Goal: Information Seeking & Learning: Learn about a topic

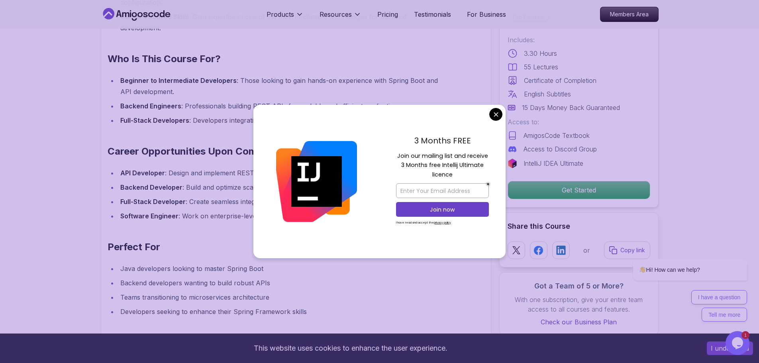
scroll to position [797, 0]
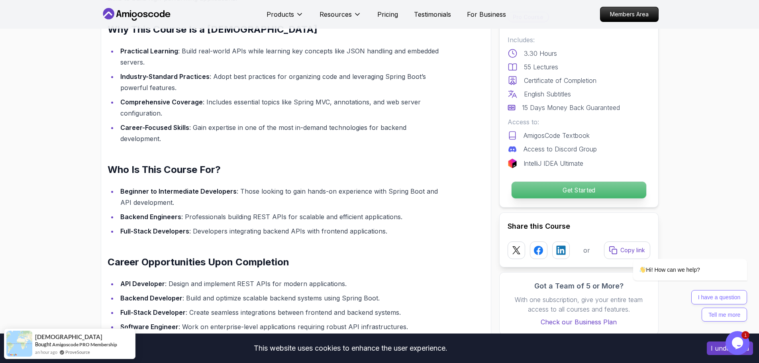
click at [573, 192] on p "Get Started" at bounding box center [578, 190] width 135 height 17
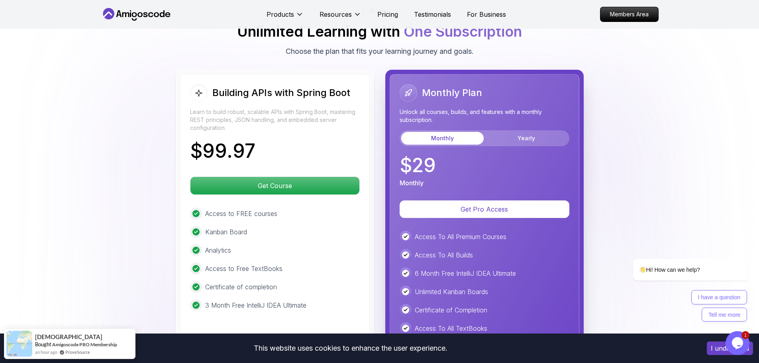
scroll to position [1868, 0]
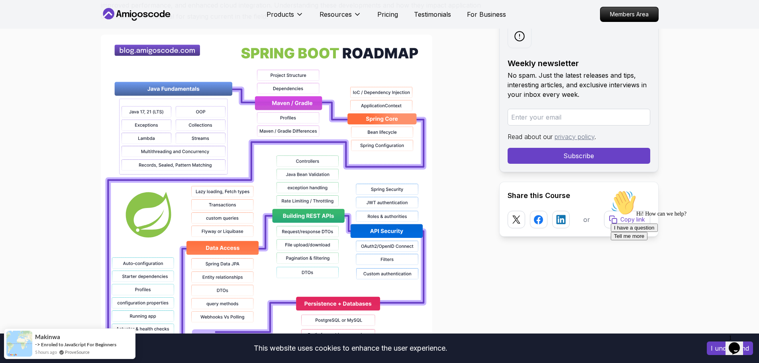
scroll to position [598, 0]
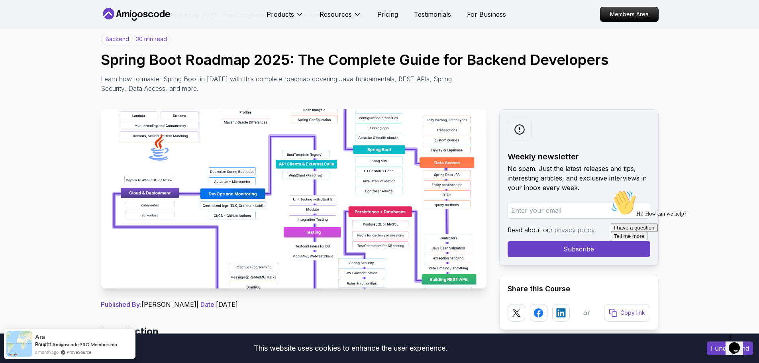
scroll to position [0, 0]
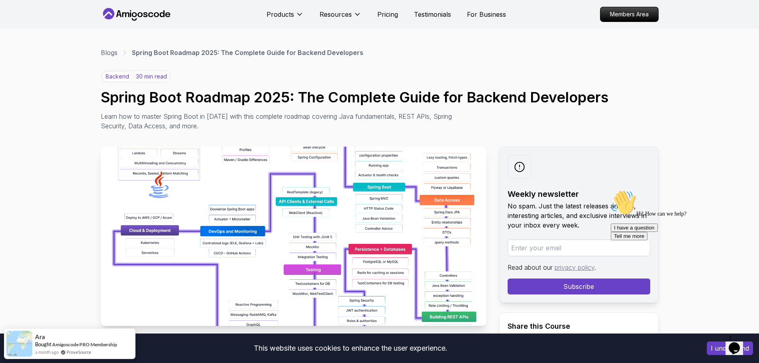
click at [134, 10] on icon at bounding box center [137, 14] width 72 height 13
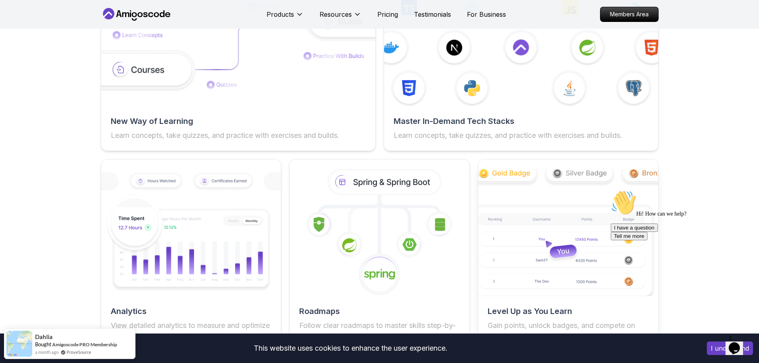
scroll to position [1435, 0]
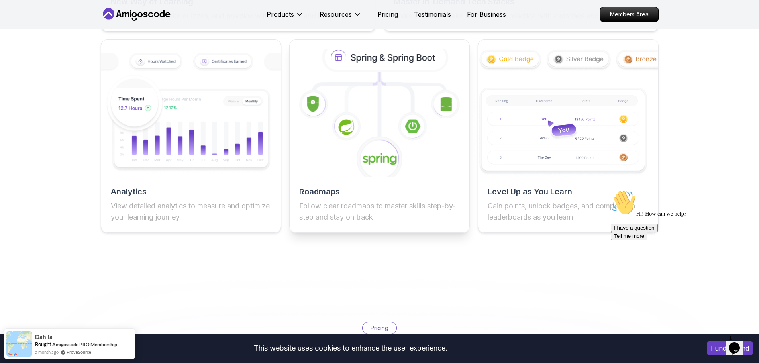
click at [434, 175] on icon at bounding box center [380, 113] width 198 height 140
click at [328, 197] on h2 "Roadmaps" at bounding box center [379, 191] width 161 height 11
click at [372, 105] on icon at bounding box center [380, 113] width 198 height 140
click at [374, 158] on icon at bounding box center [379, 159] width 47 height 47
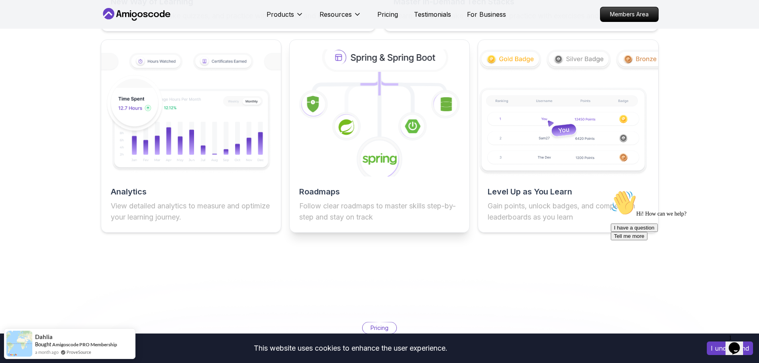
click at [374, 176] on icon at bounding box center [379, 159] width 47 height 47
click at [315, 184] on div "Roadmaps Follow clear roadmaps to master skills step-by-step and stay on track" at bounding box center [379, 136] width 181 height 194
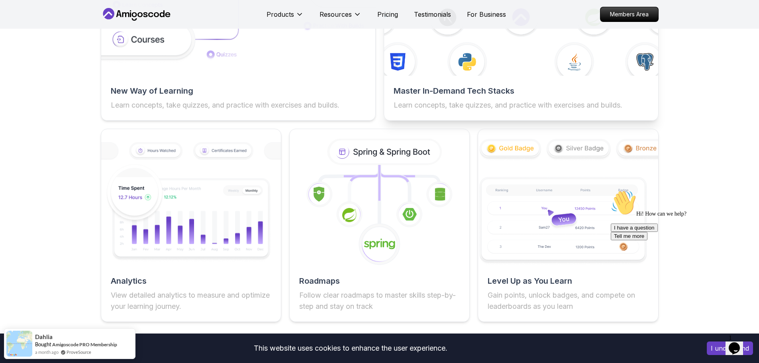
scroll to position [1276, 0]
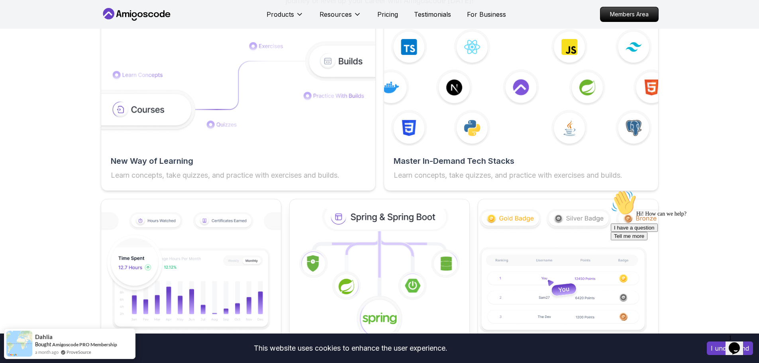
click at [372, 223] on icon at bounding box center [386, 217] width 122 height 26
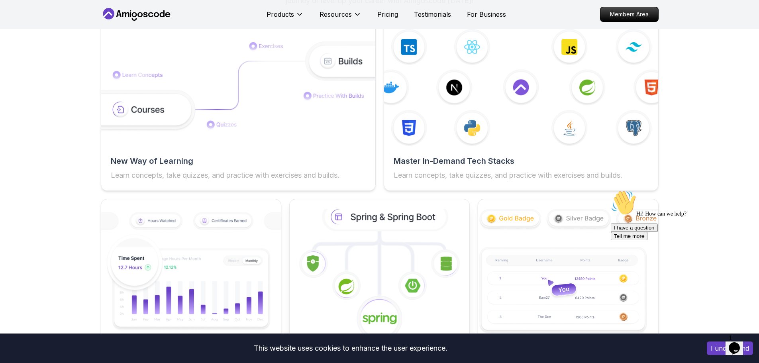
click at [393, 230] on icon at bounding box center [386, 217] width 122 height 26
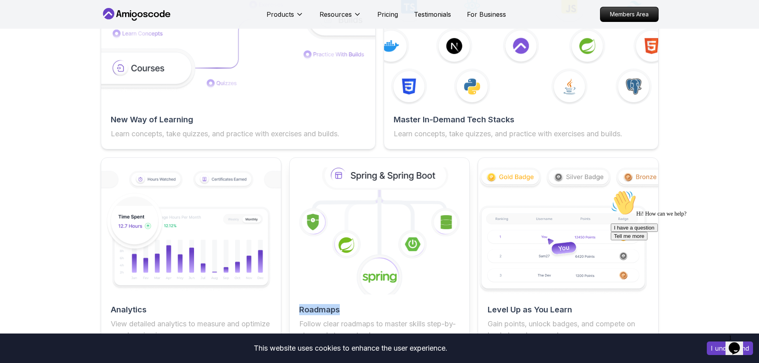
scroll to position [1355, 0]
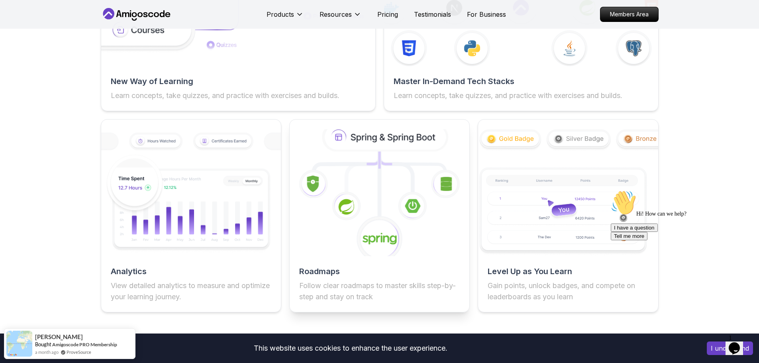
drag, startPoint x: 397, startPoint y: 223, endPoint x: 383, endPoint y: 240, distance: 22.2
click at [383, 240] on image at bounding box center [380, 239] width 35 height 14
drag, startPoint x: 339, startPoint y: 277, endPoint x: 358, endPoint y: 252, distance: 31.6
click at [339, 277] on h2 "Roadmaps" at bounding box center [379, 271] width 161 height 11
click at [405, 146] on icon at bounding box center [386, 137] width 122 height 26
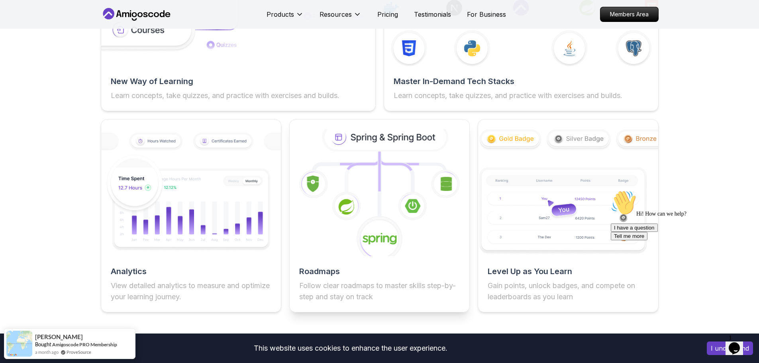
click at [328, 139] on icon at bounding box center [386, 137] width 122 height 26
click at [346, 143] on icon at bounding box center [386, 137] width 122 height 26
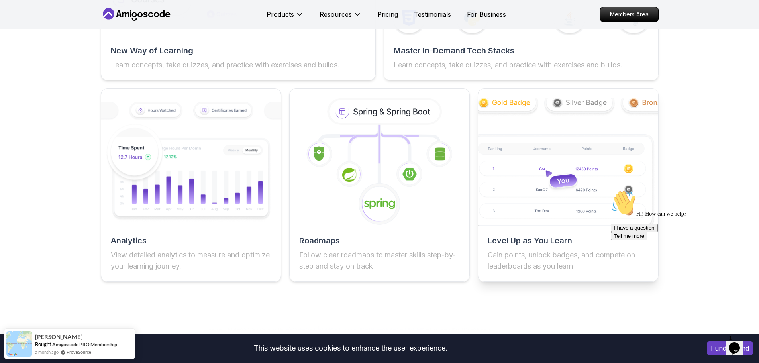
scroll to position [1395, 0]
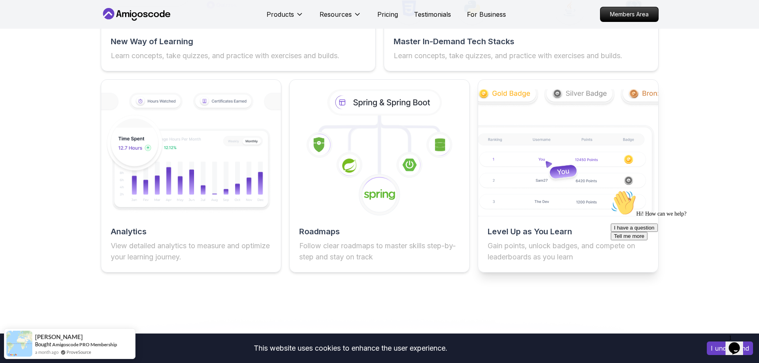
click at [549, 156] on img at bounding box center [569, 153] width 198 height 140
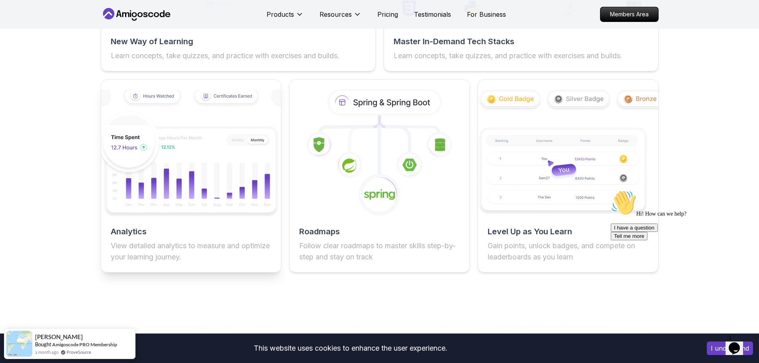
click at [250, 176] on img at bounding box center [191, 153] width 198 height 132
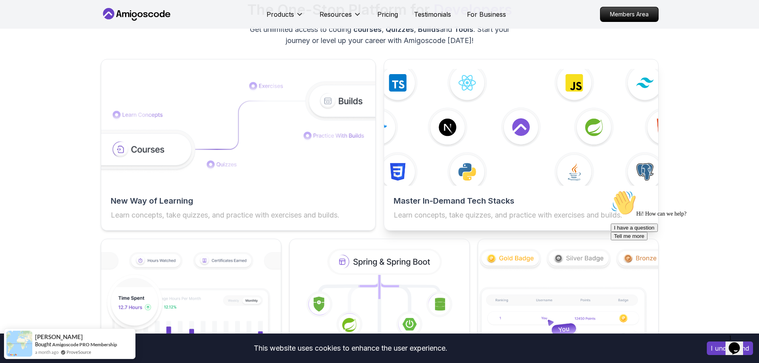
scroll to position [1116, 0]
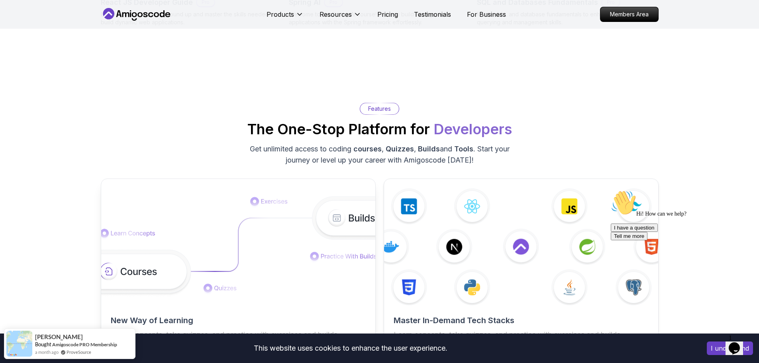
click at [297, 232] on img at bounding box center [238, 246] width 302 height 101
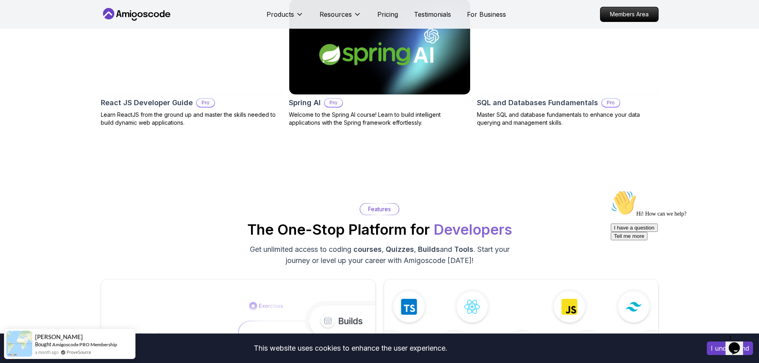
scroll to position [997, 0]
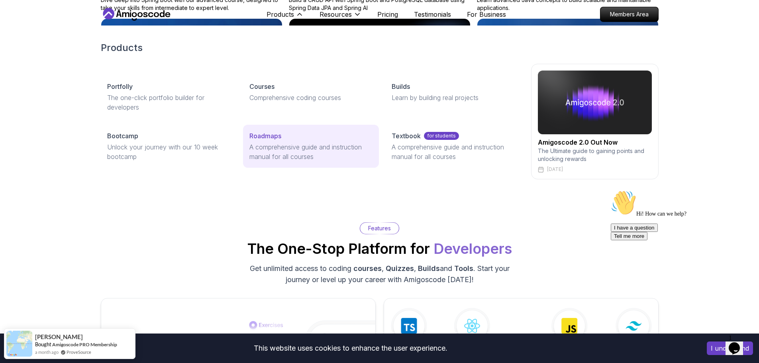
click at [279, 138] on p "Roadmaps" at bounding box center [266, 136] width 32 height 10
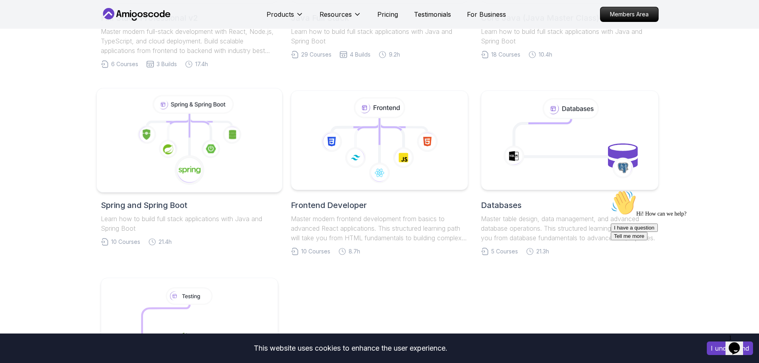
scroll to position [319, 0]
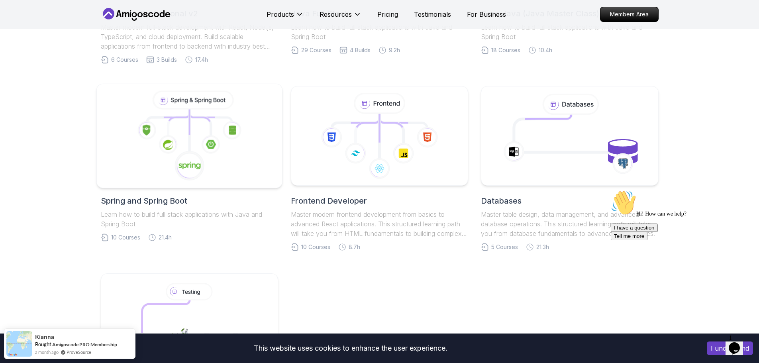
click at [201, 140] on g at bounding box center [211, 145] width 20 height 20
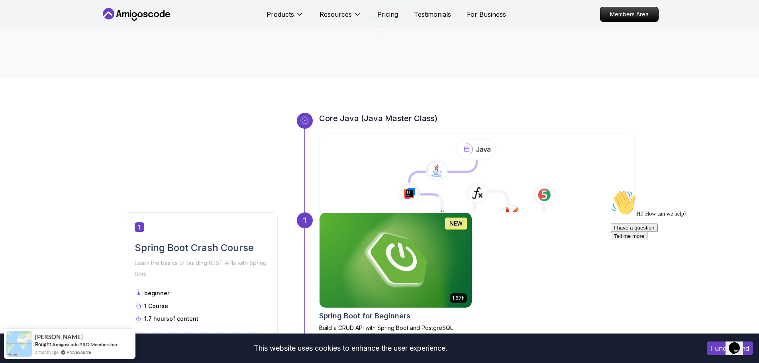
scroll to position [199, 0]
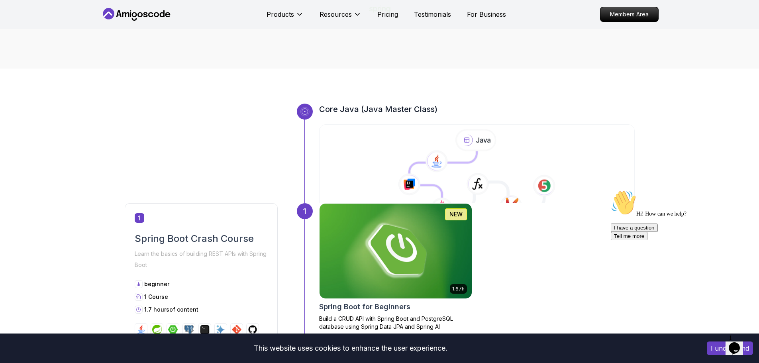
click at [427, 148] on icon at bounding box center [477, 174] width 317 height 91
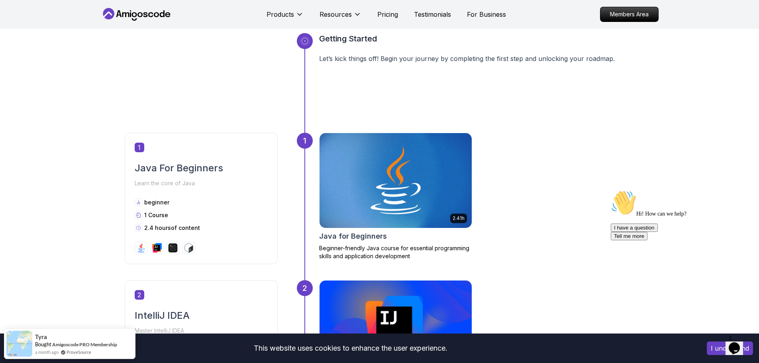
scroll to position [279, 0]
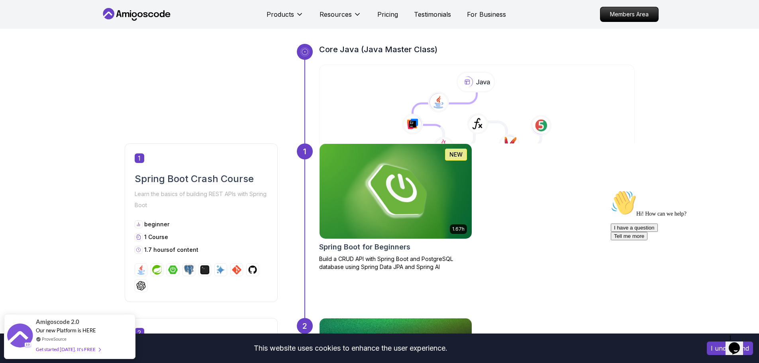
scroll to position [199, 0]
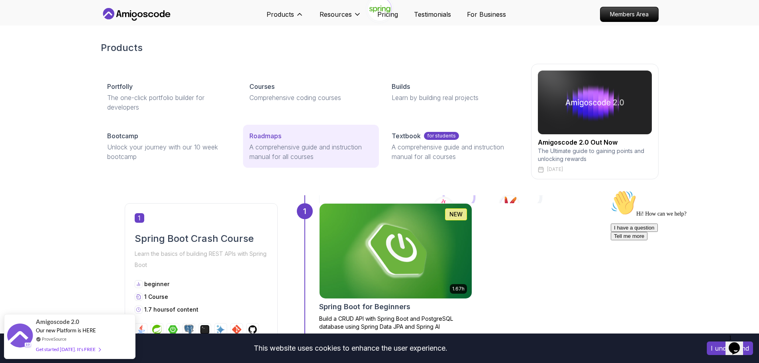
click at [285, 153] on p "A comprehensive guide and instruction manual for all courses" at bounding box center [311, 151] width 123 height 19
